Goal: Complete application form: Complete application form

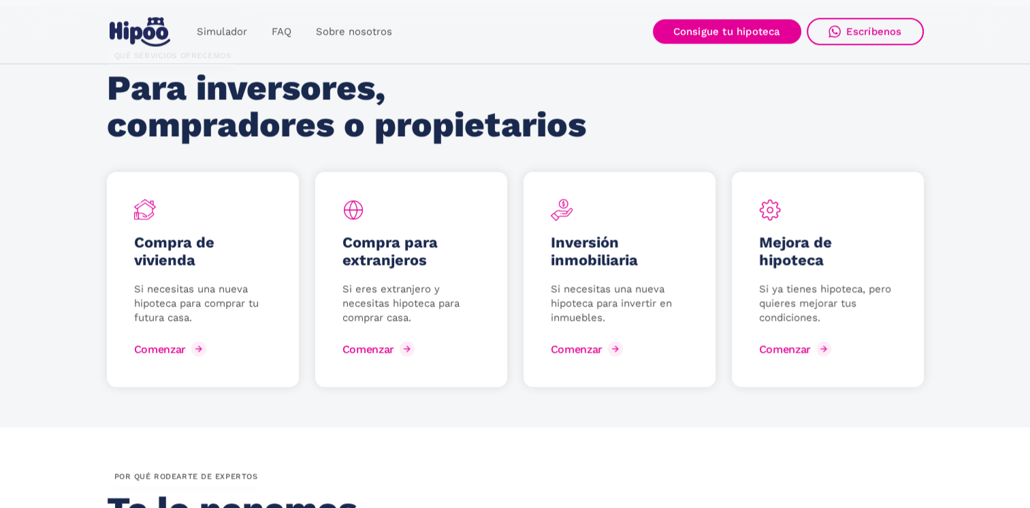
scroll to position [1775, 0]
click at [809, 345] on div "Comenzar" at bounding box center [796, 348] width 52 height 13
click at [169, 351] on div "Comenzar" at bounding box center [171, 348] width 52 height 13
